Goal: Transaction & Acquisition: Purchase product/service

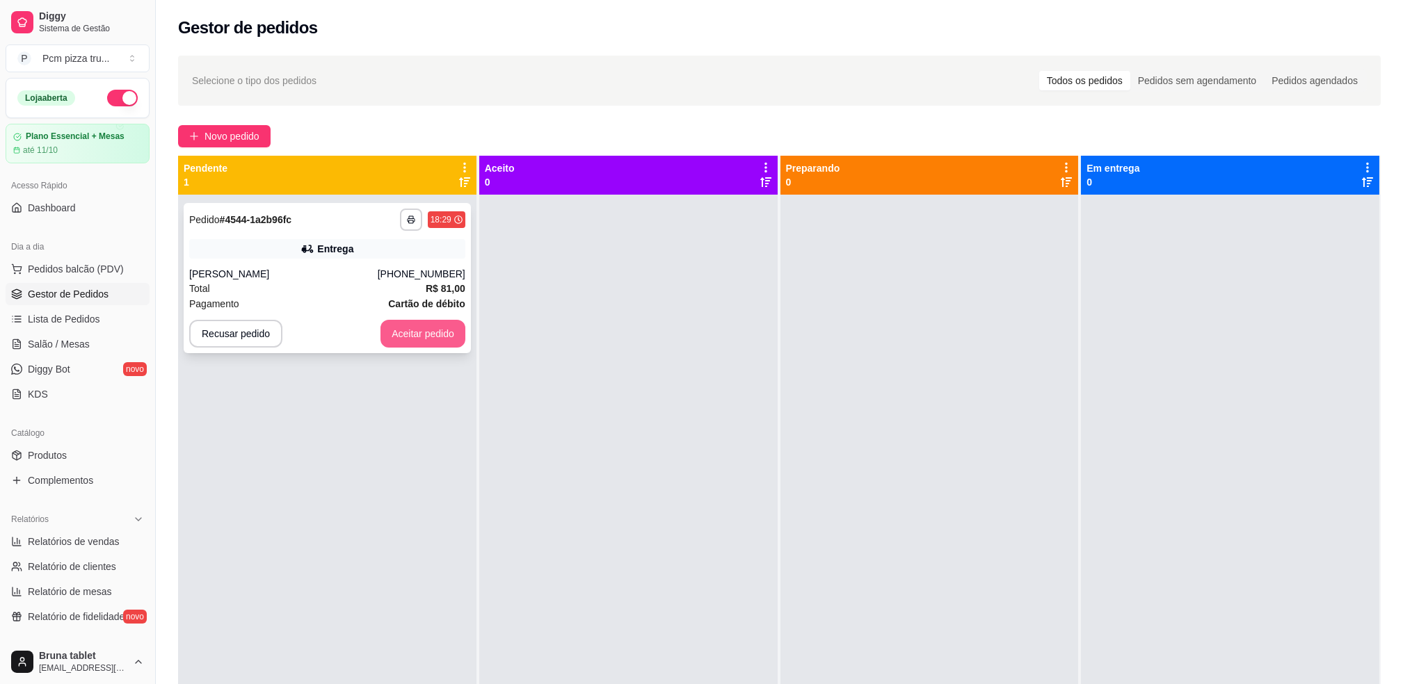
click at [453, 341] on button "Aceitar pedido" at bounding box center [422, 334] width 85 height 28
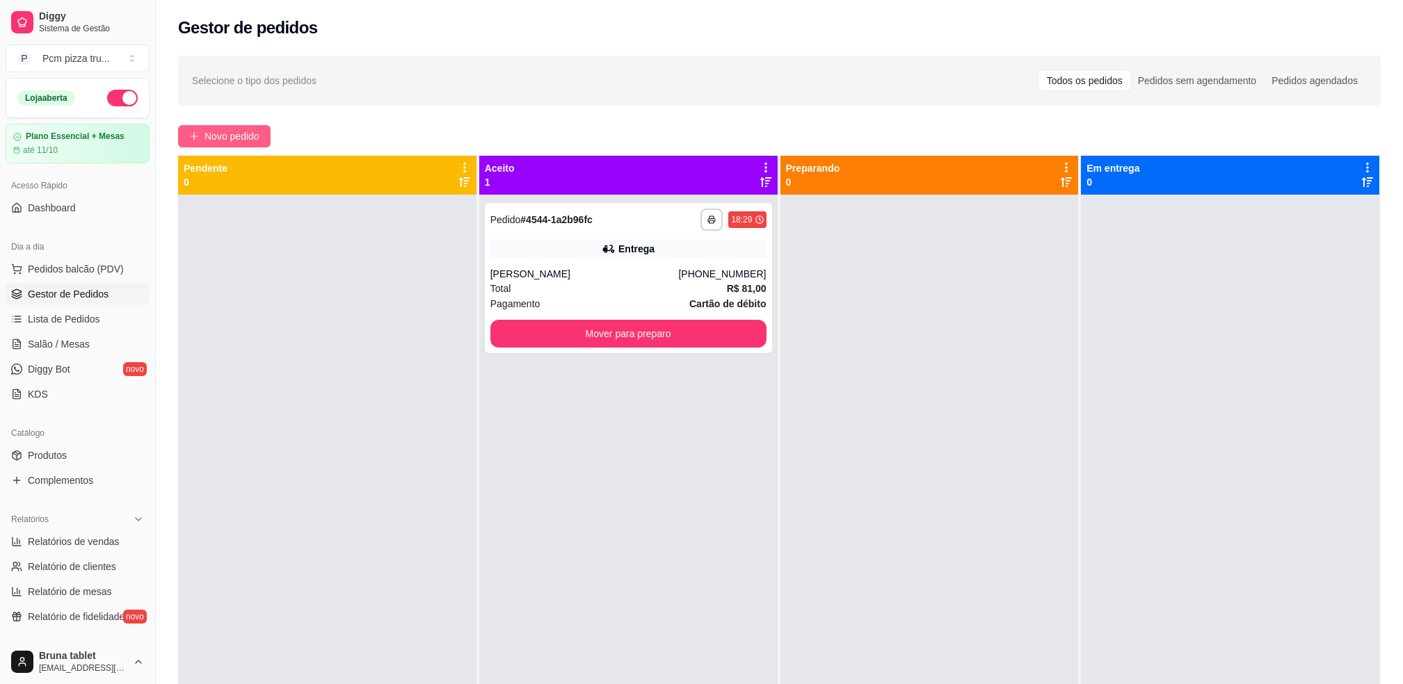
click at [256, 141] on span "Novo pedido" at bounding box center [231, 136] width 55 height 15
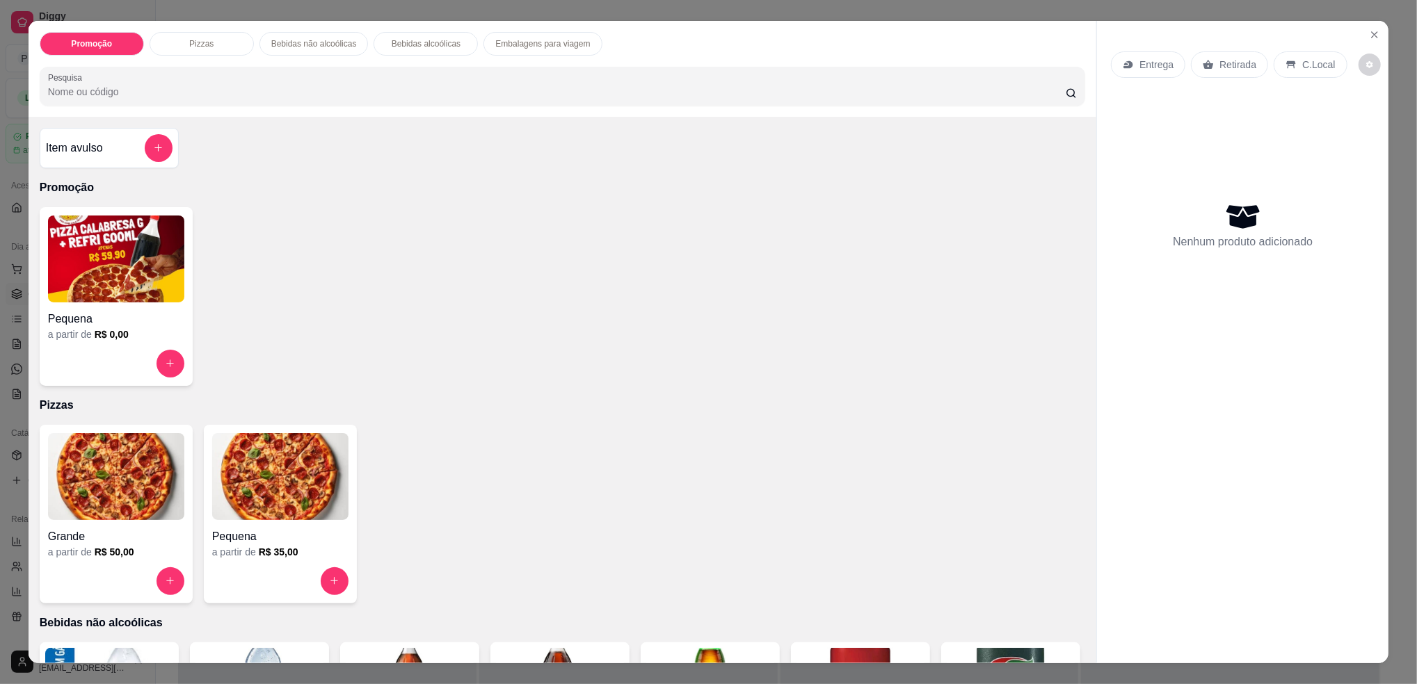
click at [125, 522] on div "Grande" at bounding box center [116, 532] width 136 height 25
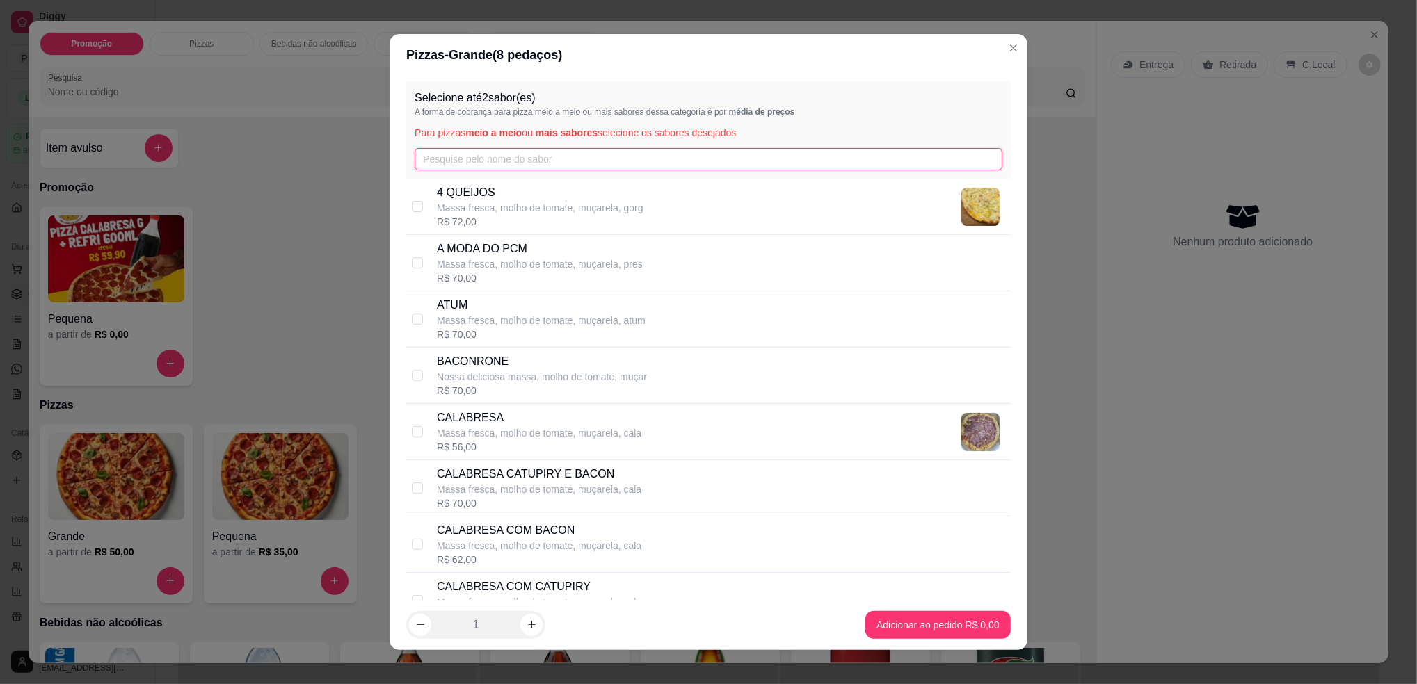
click at [468, 160] on input "text" at bounding box center [708, 159] width 588 height 22
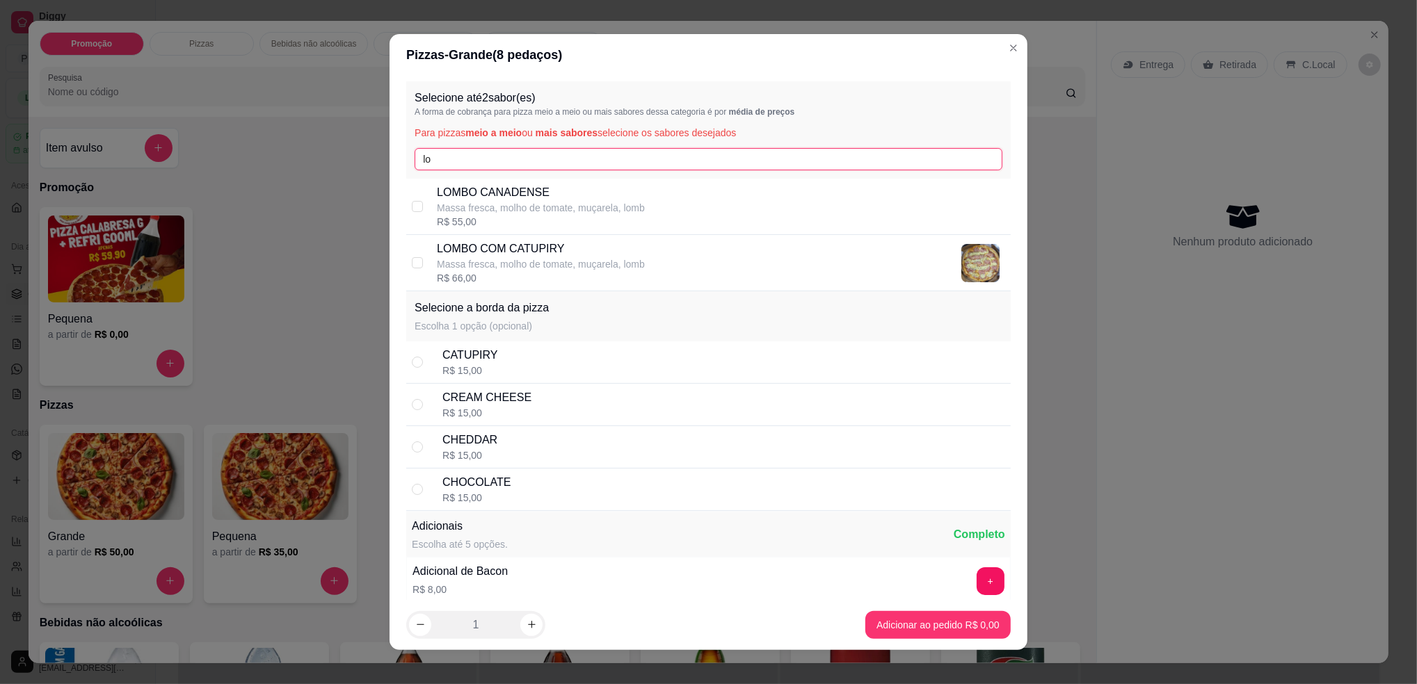
type input "lo"
click at [542, 251] on p "LOMBO COM CATUPIRY" at bounding box center [541, 249] width 208 height 17
checkbox input "true"
click at [538, 164] on input "lo" at bounding box center [708, 159] width 588 height 22
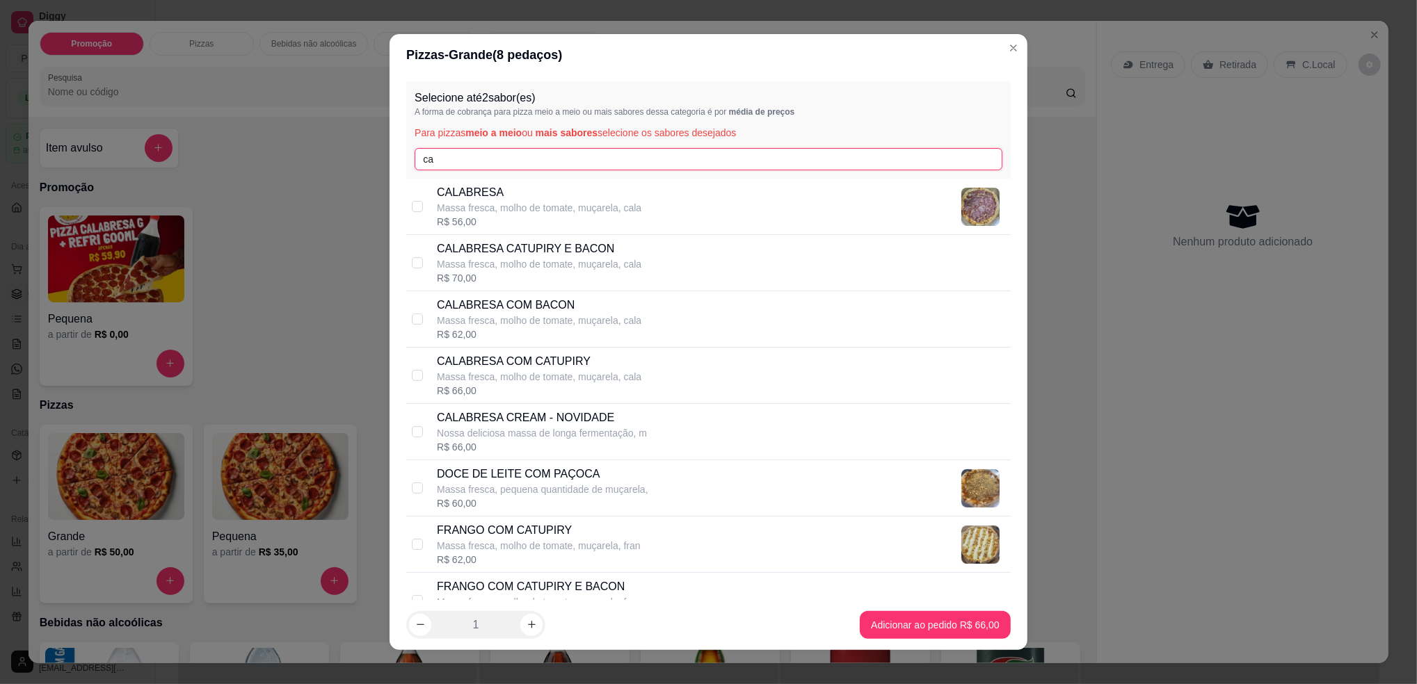
type input "ca"
click at [595, 421] on p "CALABRESA CREAM - NOVIDADE" at bounding box center [542, 418] width 210 height 17
checkbox input "true"
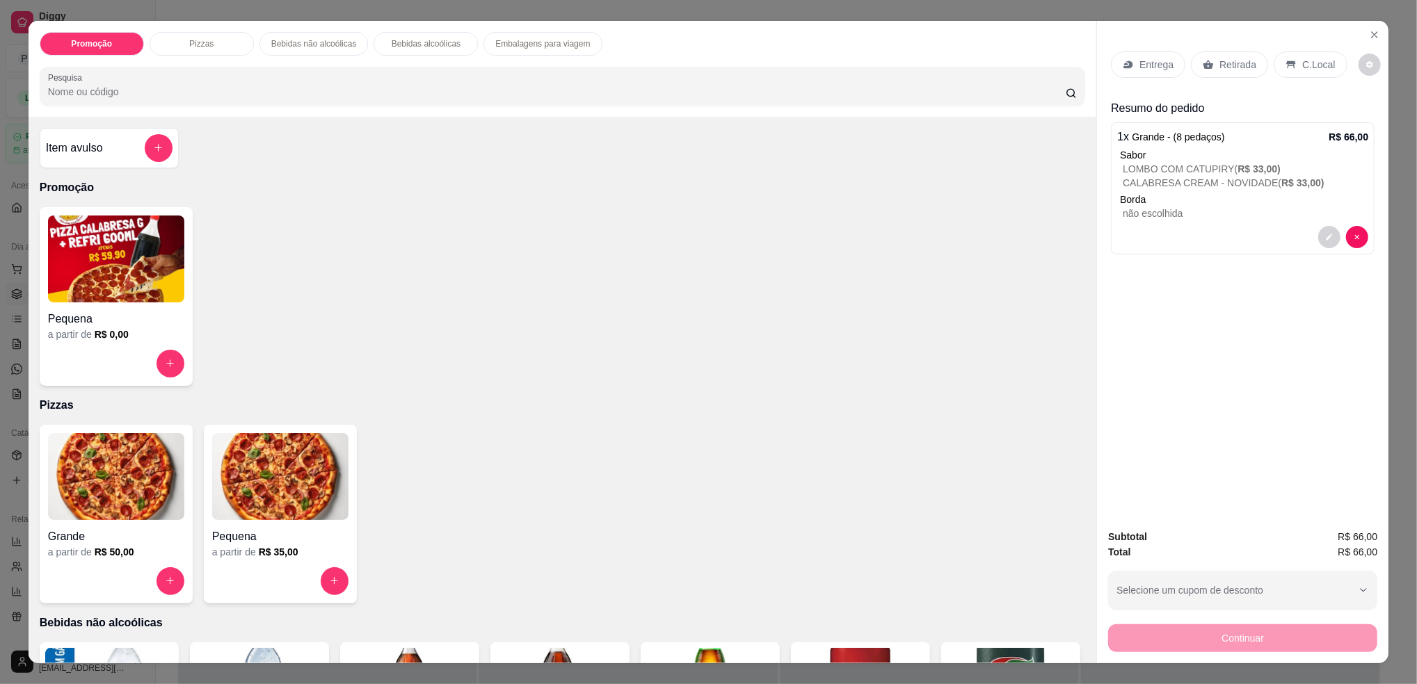
click at [1223, 48] on div "Entrega Retirada C.Local" at bounding box center [1243, 64] width 264 height 49
click at [1229, 67] on p "Retirada" at bounding box center [1237, 65] width 37 height 14
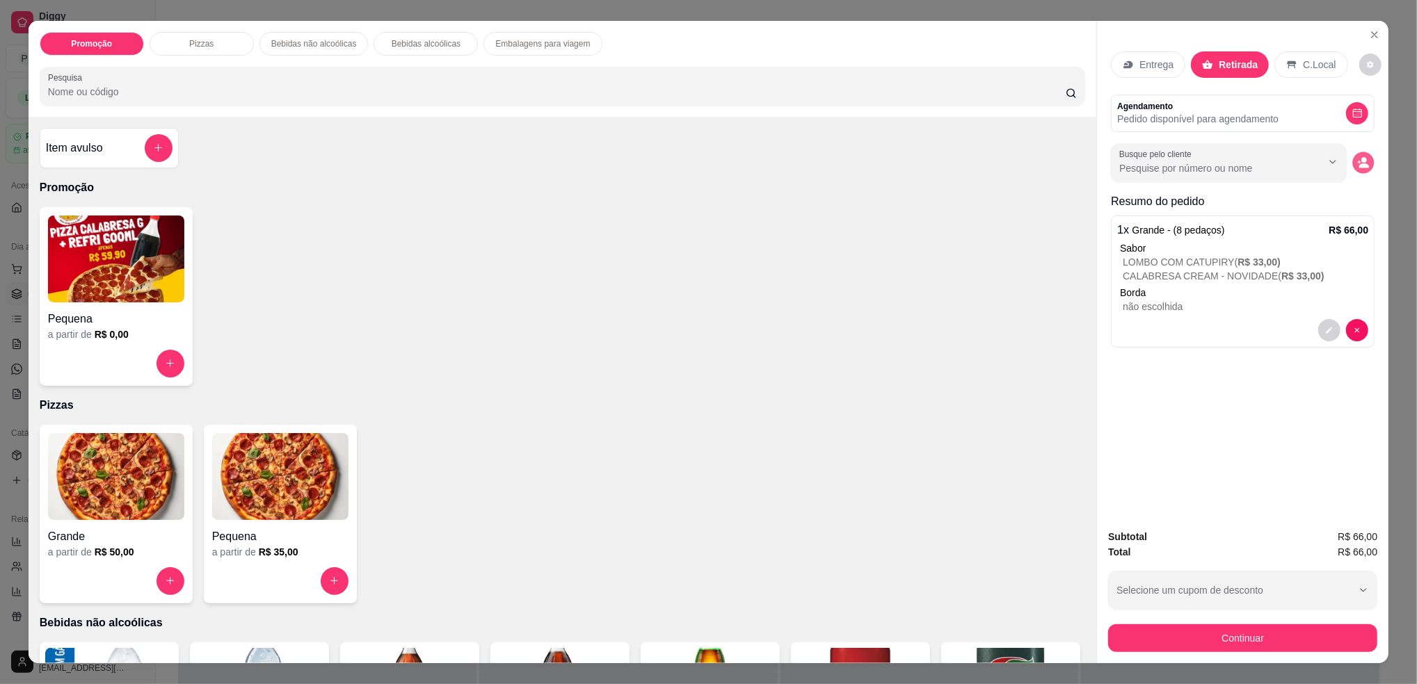
click at [1361, 166] on icon "decrease-product-quantity" at bounding box center [1364, 165] width 10 height 5
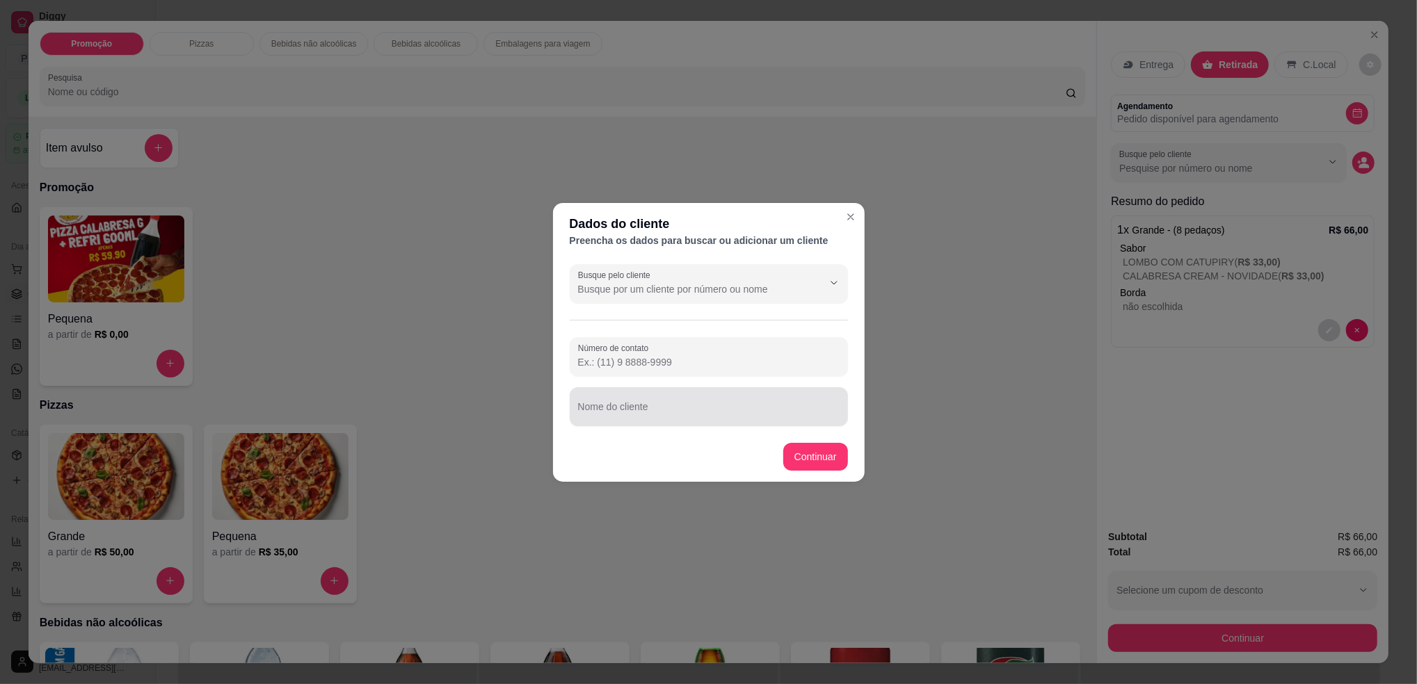
click at [718, 410] on input "Nome do cliente" at bounding box center [708, 412] width 261 height 14
type input "[PERSON_NAME]"
click at [839, 440] on footer "Continuar" at bounding box center [709, 457] width 312 height 50
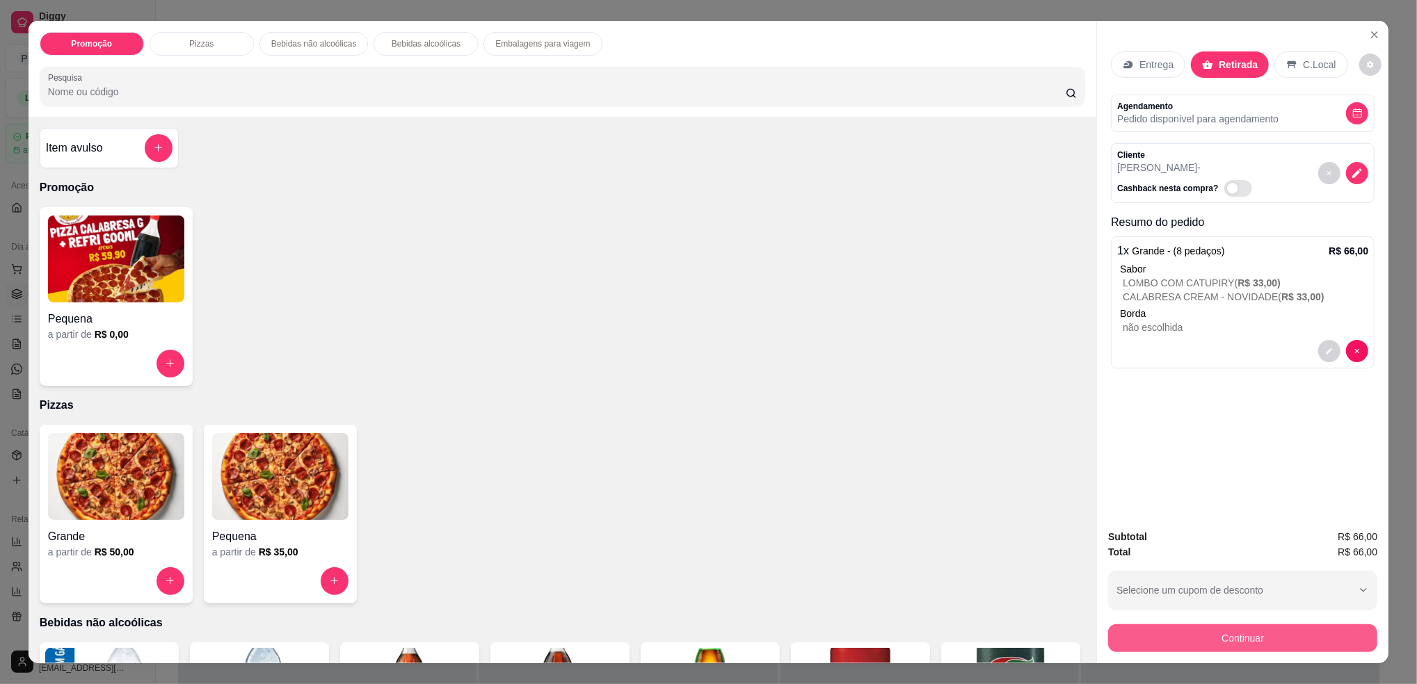
click at [1227, 643] on button "Continuar" at bounding box center [1242, 639] width 269 height 28
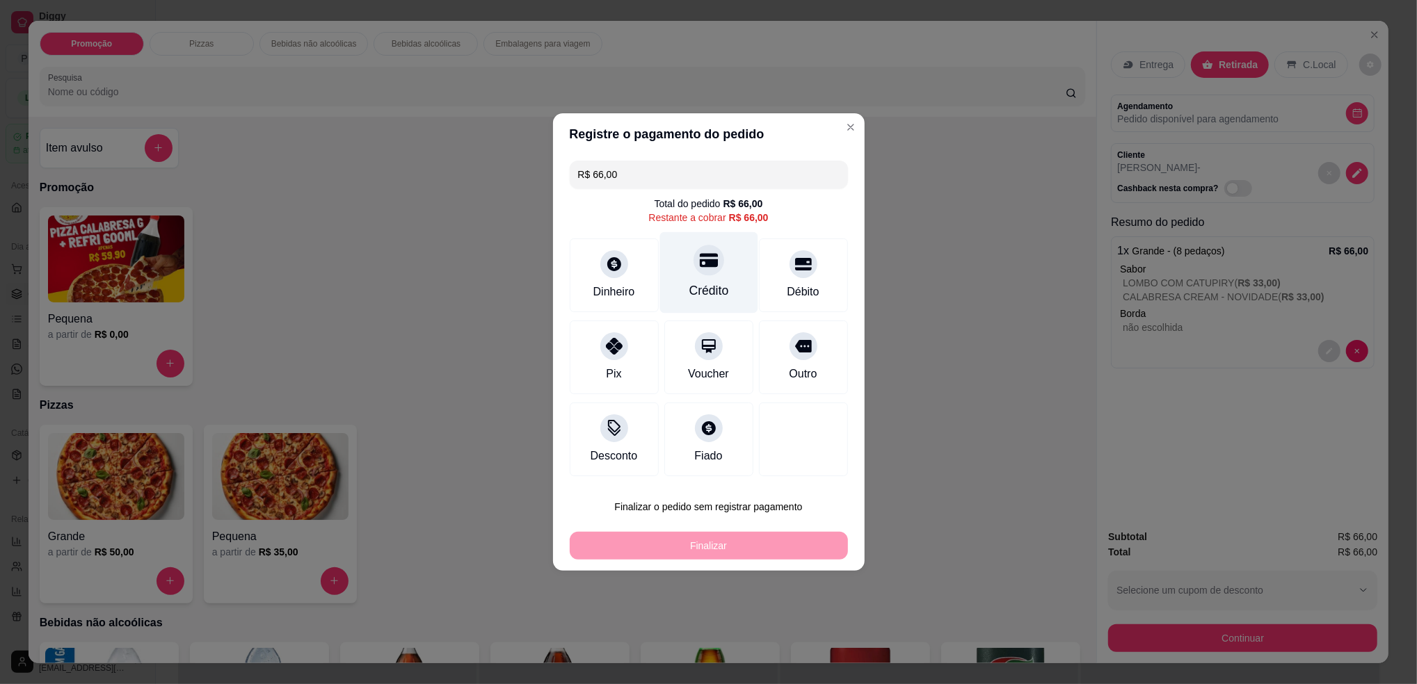
click at [692, 284] on div "Crédito" at bounding box center [708, 291] width 40 height 18
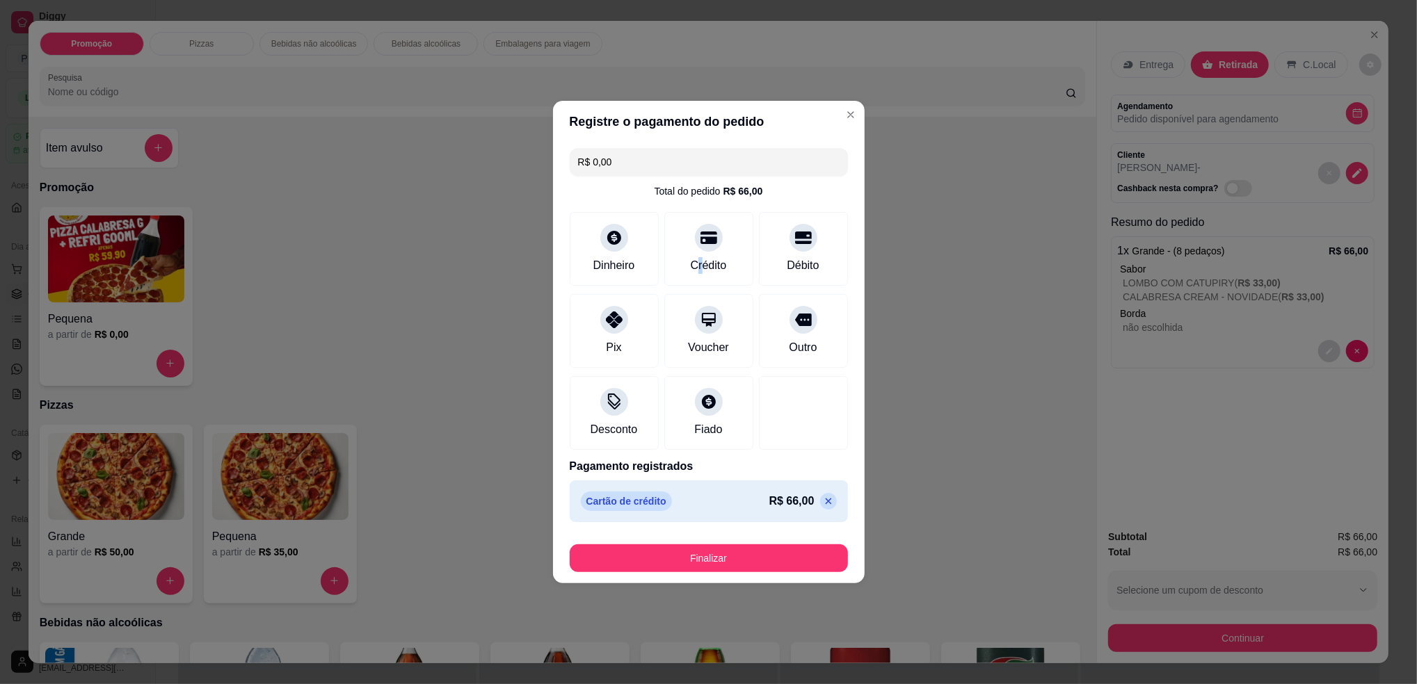
click at [748, 558] on button "Finalizar" at bounding box center [709, 559] width 278 height 28
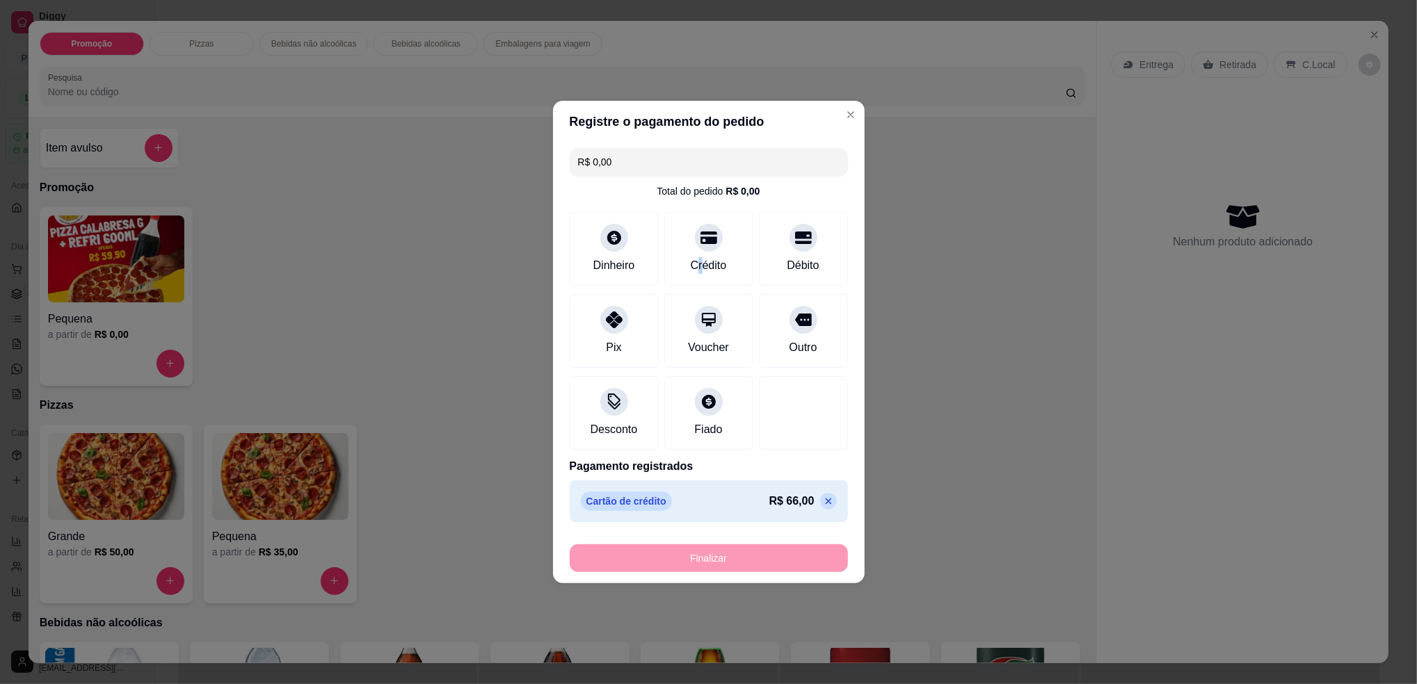
type input "-R$ 66,00"
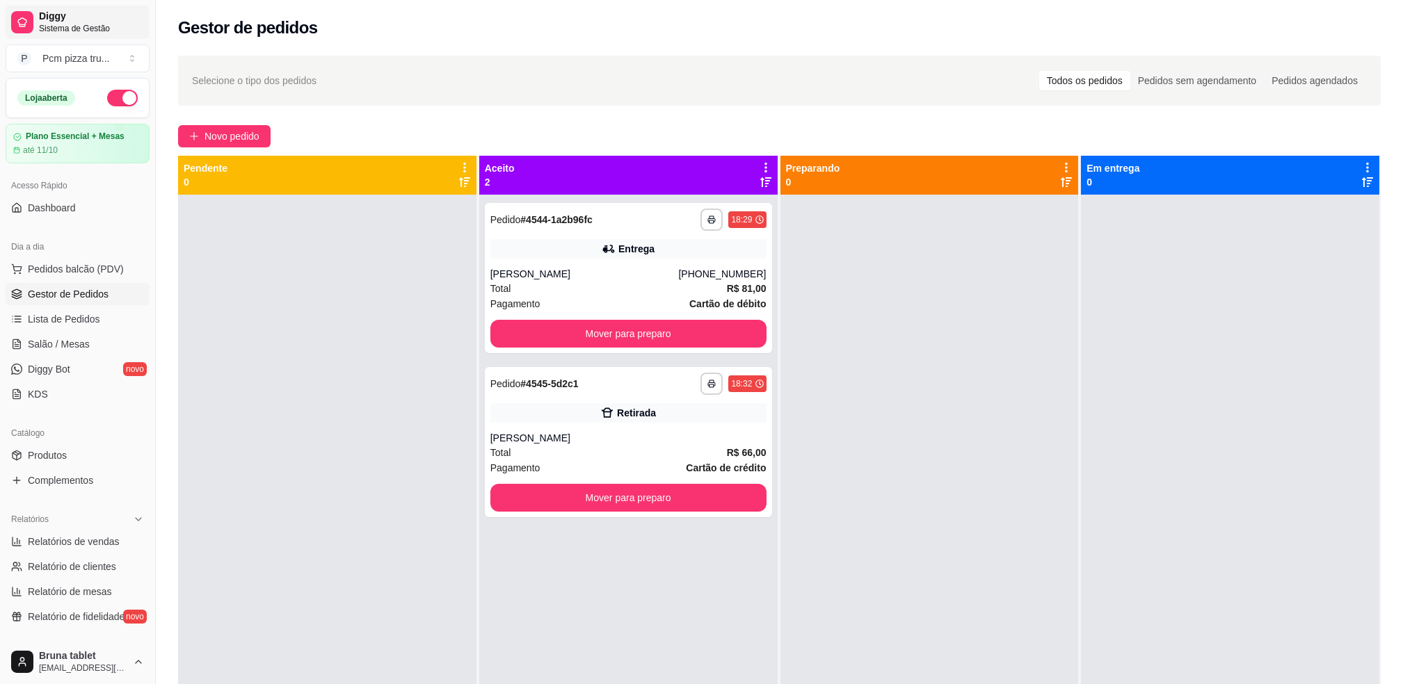
click at [100, 17] on span "Diggy" at bounding box center [91, 16] width 105 height 13
